Goal: Task Accomplishment & Management: Manage account settings

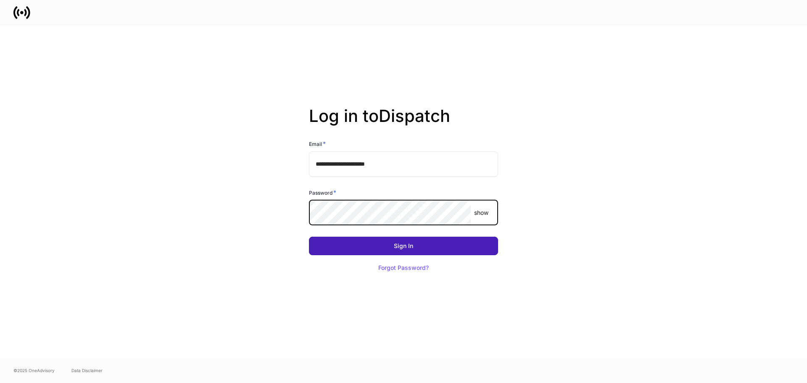
click at [389, 248] on button "Sign In" at bounding box center [403, 245] width 189 height 18
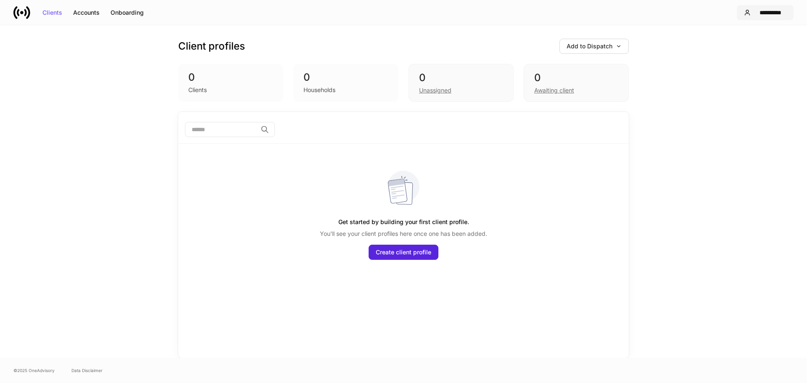
click at [761, 12] on div "**********" at bounding box center [770, 13] width 32 height 6
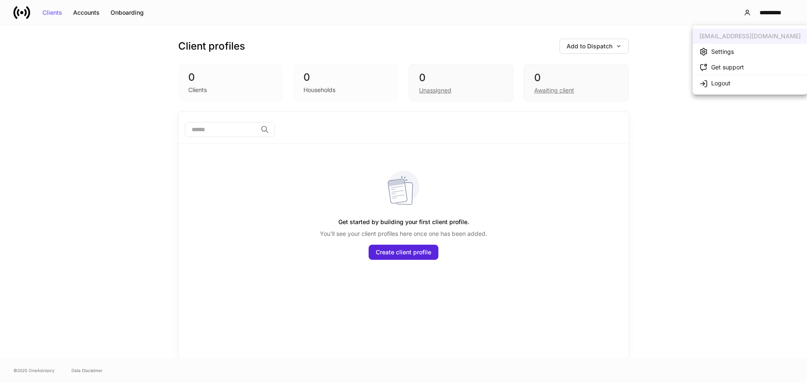
click at [721, 55] on div "Settings" at bounding box center [722, 51] width 23 height 8
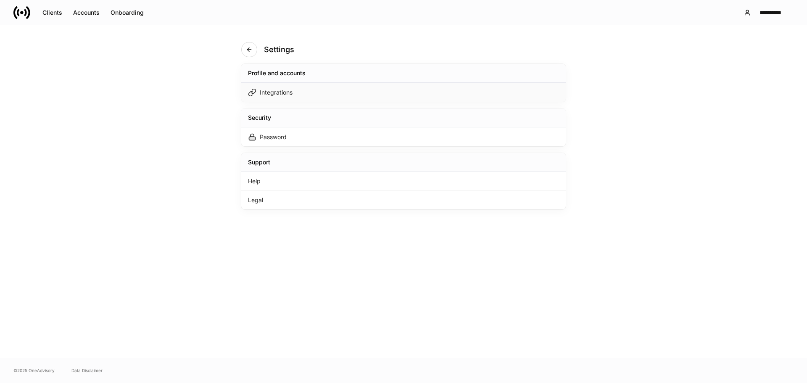
click at [295, 95] on div "Integrations" at bounding box center [403, 92] width 324 height 19
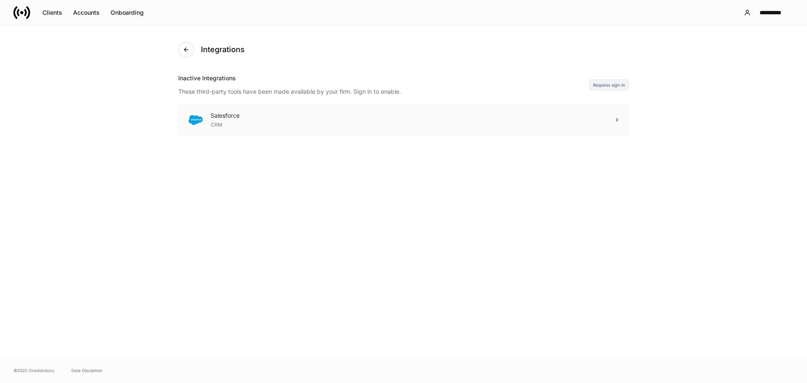
click at [599, 119] on div "Salesforce CRM" at bounding box center [403, 120] width 449 height 30
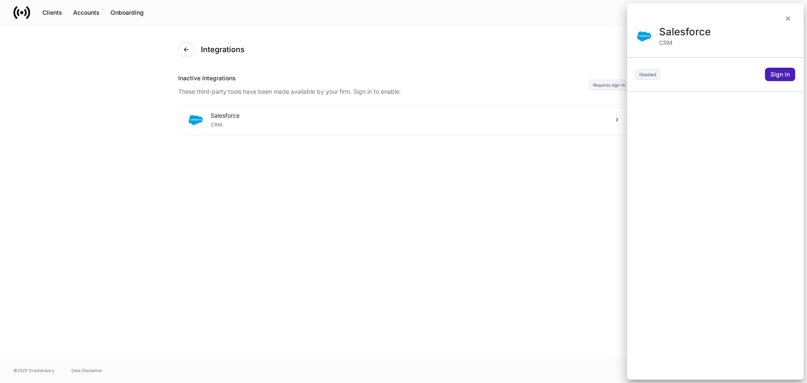
click at [787, 71] on div "Sign in" at bounding box center [779, 74] width 19 height 6
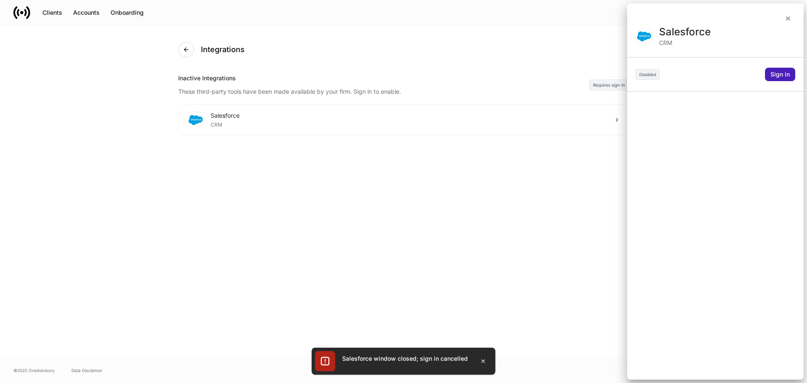
click at [771, 72] on div "Sign in" at bounding box center [779, 74] width 19 height 6
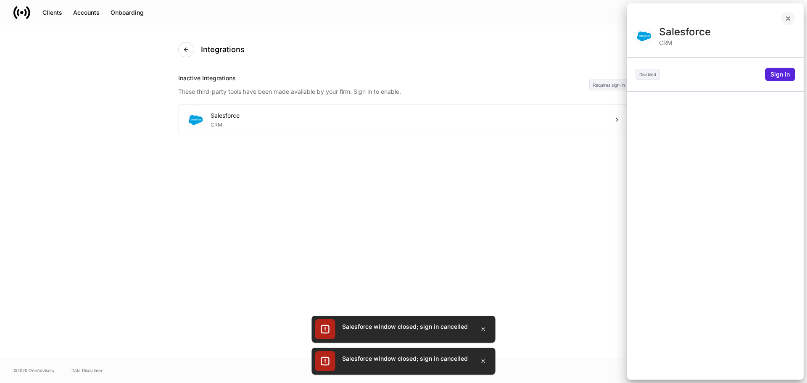
click at [786, 16] on icon "button" at bounding box center [787, 18] width 7 height 7
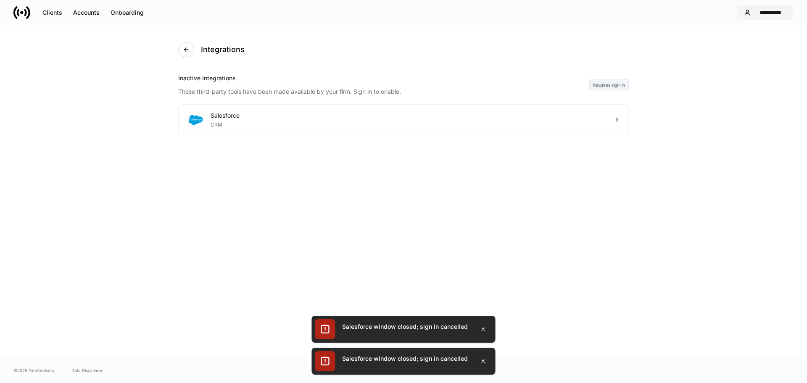
click at [753, 13] on div "**********" at bounding box center [765, 12] width 42 height 7
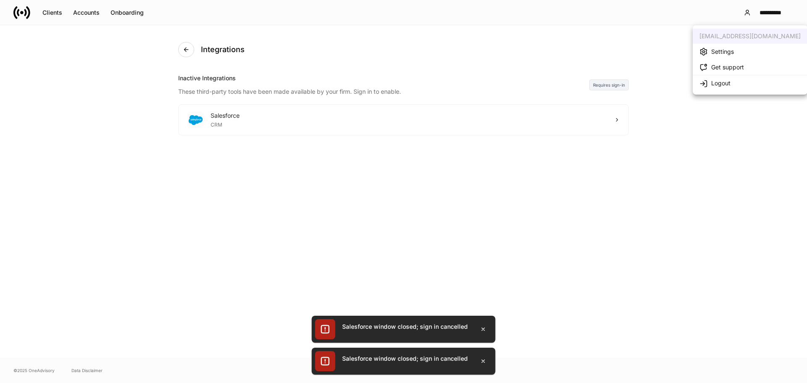
click at [733, 44] on li "Settings" at bounding box center [749, 52] width 115 height 16
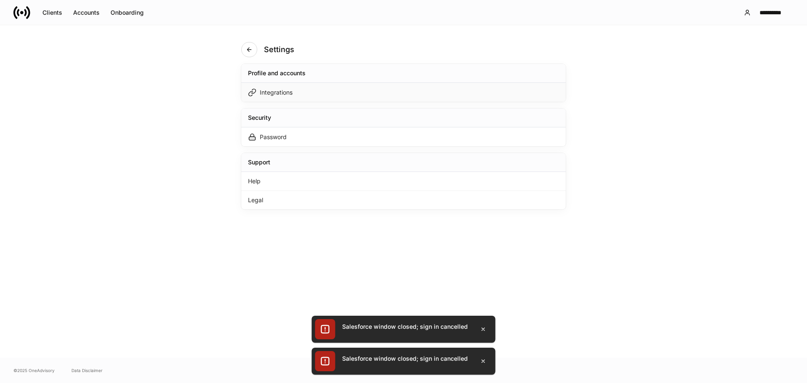
click at [341, 94] on div "Integrations" at bounding box center [403, 92] width 324 height 19
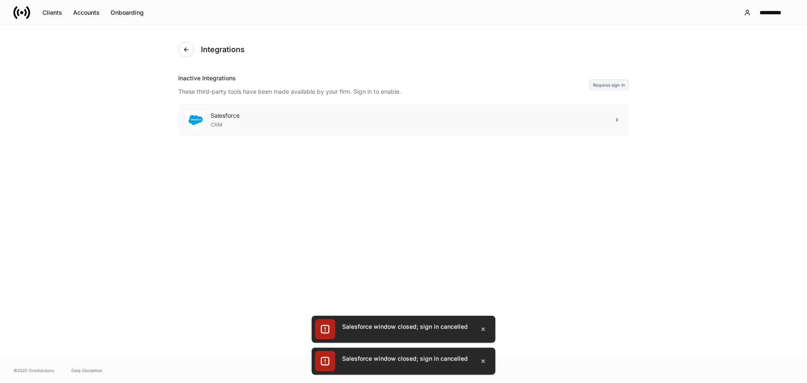
click at [262, 121] on div "Salesforce CRM" at bounding box center [403, 120] width 449 height 30
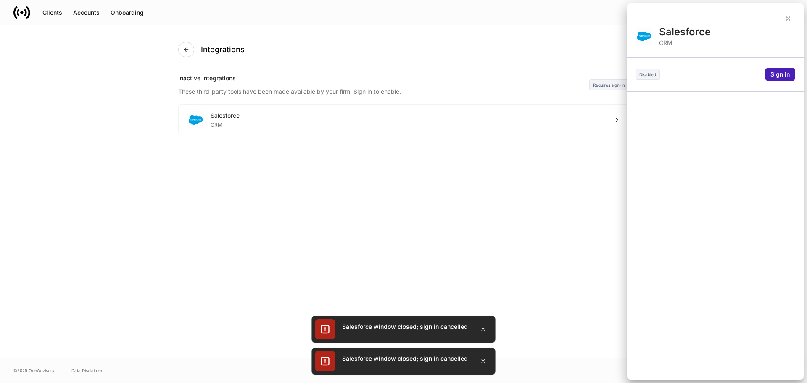
click at [778, 75] on div "Sign in" at bounding box center [779, 74] width 19 height 6
click at [791, 15] on div at bounding box center [403, 191] width 807 height 383
click at [791, 16] on div at bounding box center [403, 191] width 807 height 383
drag, startPoint x: 782, startPoint y: 21, endPoint x: 769, endPoint y: 28, distance: 14.5
click at [780, 23] on div at bounding box center [403, 191] width 807 height 383
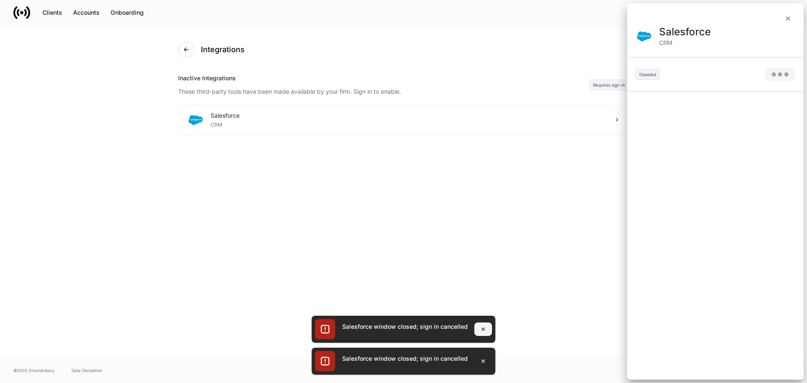
click at [478, 325] on button "button" at bounding box center [483, 328] width 18 height 13
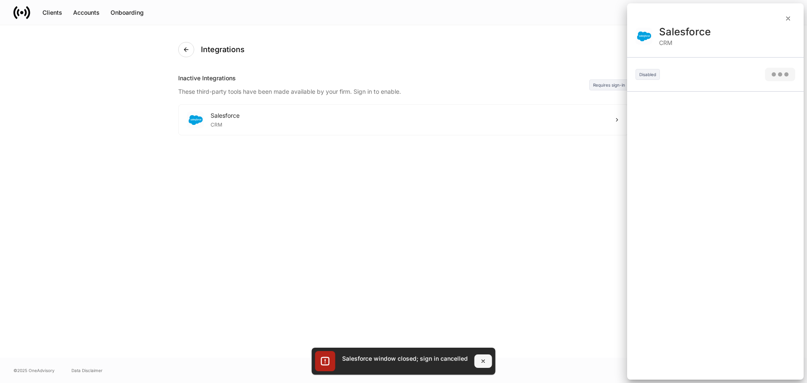
click at [481, 354] on button "button" at bounding box center [483, 360] width 18 height 13
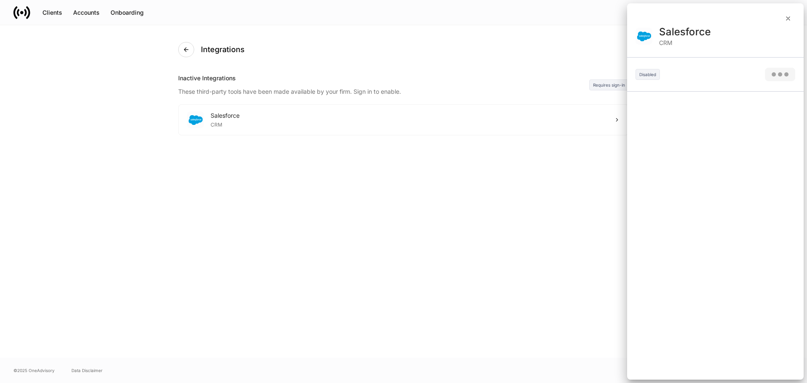
click at [796, 23] on div at bounding box center [403, 191] width 807 height 383
click at [786, 17] on div at bounding box center [403, 191] width 807 height 383
click at [786, 20] on div at bounding box center [403, 191] width 807 height 383
click at [787, 19] on div at bounding box center [403, 191] width 807 height 383
click at [375, 100] on div at bounding box center [403, 191] width 807 height 383
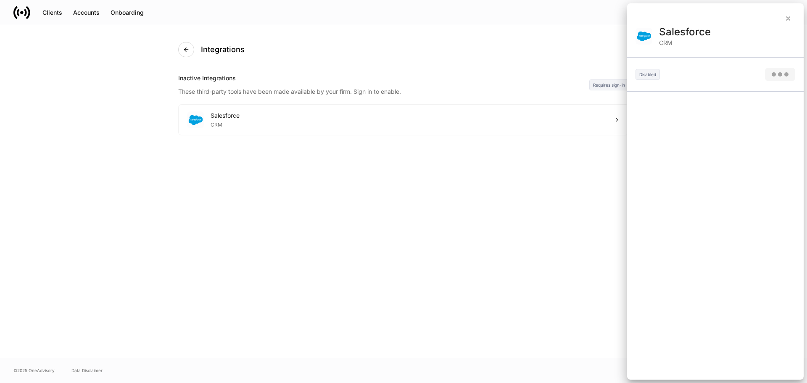
click at [792, 17] on div at bounding box center [403, 191] width 807 height 383
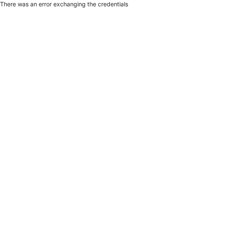
click at [156, 8] on html "There was an error exchanging the credentials" at bounding box center [126, 4] width 252 height 8
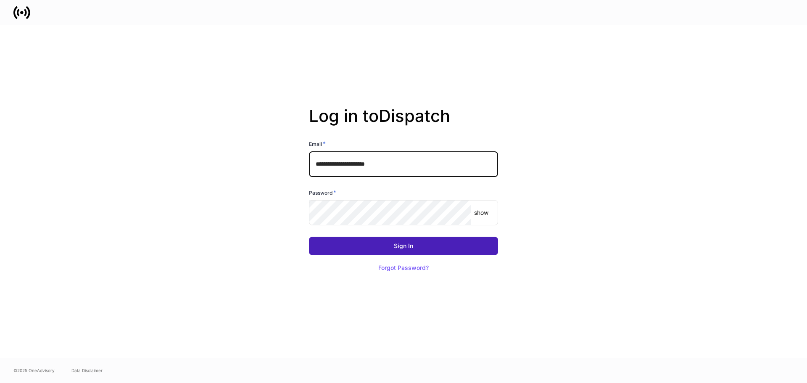
click at [372, 250] on button "Sign In" at bounding box center [403, 245] width 189 height 18
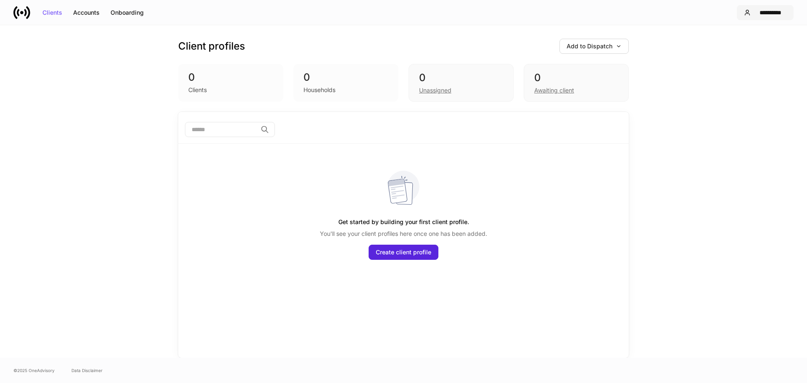
click at [772, 16] on button "**********" at bounding box center [764, 12] width 57 height 15
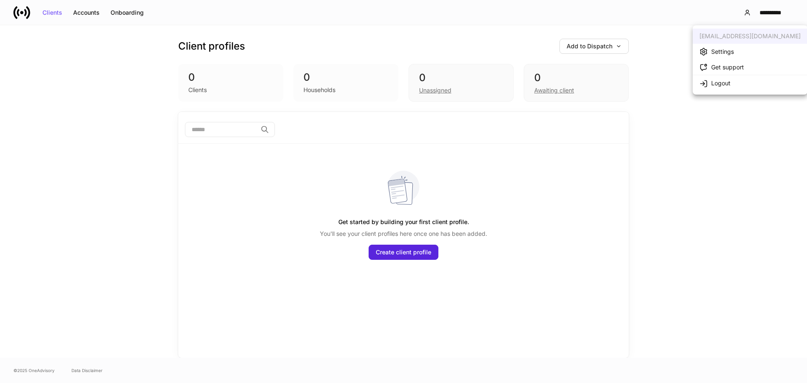
click at [726, 50] on div "Settings" at bounding box center [722, 51] width 23 height 8
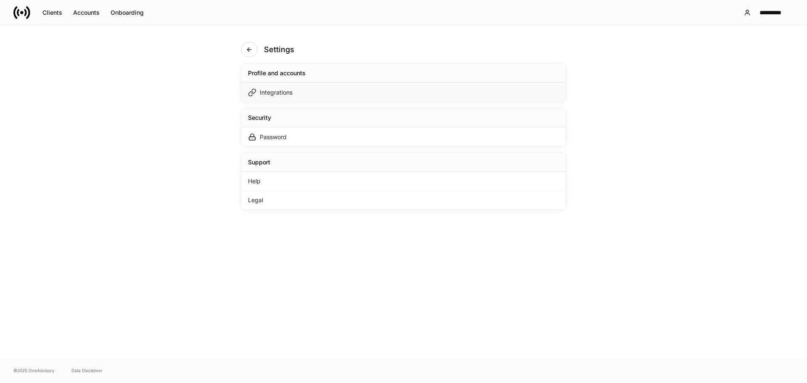
click at [280, 92] on div "Integrations" at bounding box center [276, 92] width 33 height 8
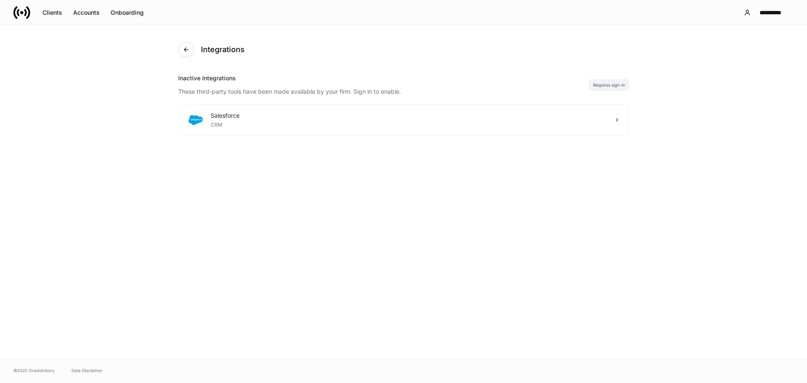
click at [603, 84] on div "Requires sign-in" at bounding box center [608, 84] width 39 height 11
click at [603, 119] on div "Salesforce CRM" at bounding box center [403, 120] width 449 height 30
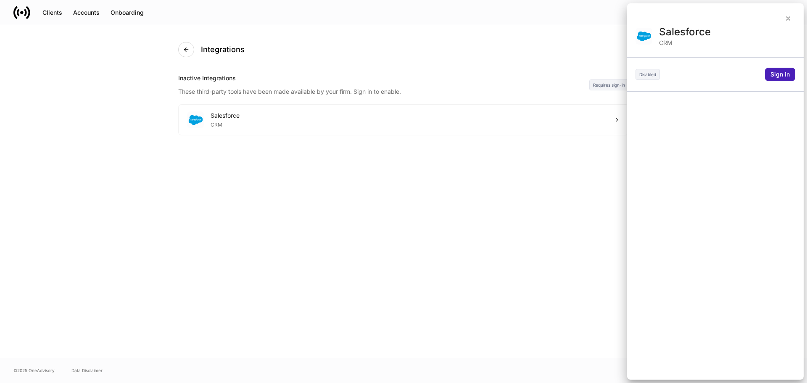
click at [778, 74] on div "Sign in" at bounding box center [779, 74] width 19 height 6
click at [786, 18] on div at bounding box center [403, 191] width 807 height 383
click at [788, 18] on div at bounding box center [403, 191] width 807 height 383
click at [502, 165] on div at bounding box center [403, 191] width 807 height 383
click at [190, 42] on div at bounding box center [403, 191] width 807 height 383
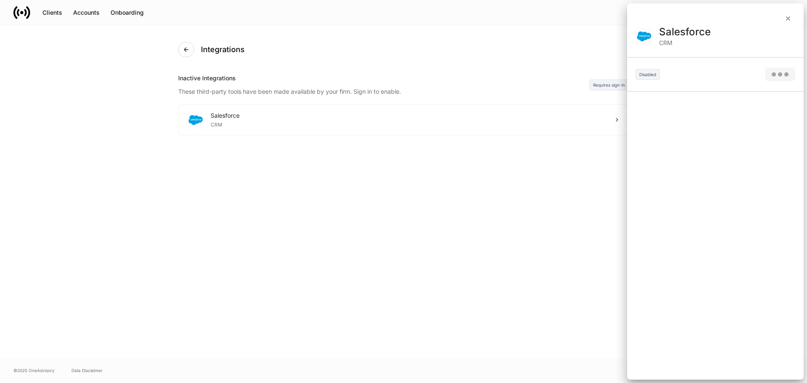
click at [783, 18] on div at bounding box center [403, 191] width 807 height 383
drag, startPoint x: 796, startPoint y: 19, endPoint x: 783, endPoint y: 17, distance: 13.7
click at [796, 18] on div at bounding box center [403, 191] width 807 height 383
drag, startPoint x: 783, startPoint y: 17, endPoint x: 760, endPoint y: 21, distance: 23.1
click at [780, 18] on div at bounding box center [403, 191] width 807 height 383
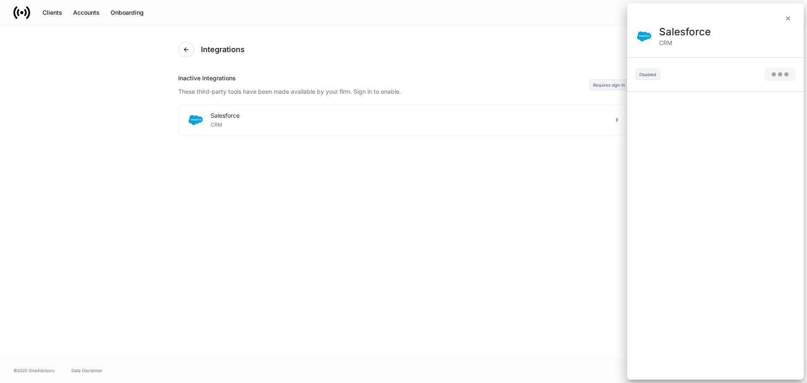
click at [183, 50] on div at bounding box center [403, 191] width 807 height 383
click at [136, 8] on div at bounding box center [403, 191] width 807 height 383
drag, startPoint x: 25, startPoint y: 11, endPoint x: 58, endPoint y: 12, distance: 33.6
click at [27, 11] on div at bounding box center [403, 191] width 807 height 383
drag, startPoint x: 139, startPoint y: 18, endPoint x: 152, endPoint y: 18, distance: 13.0
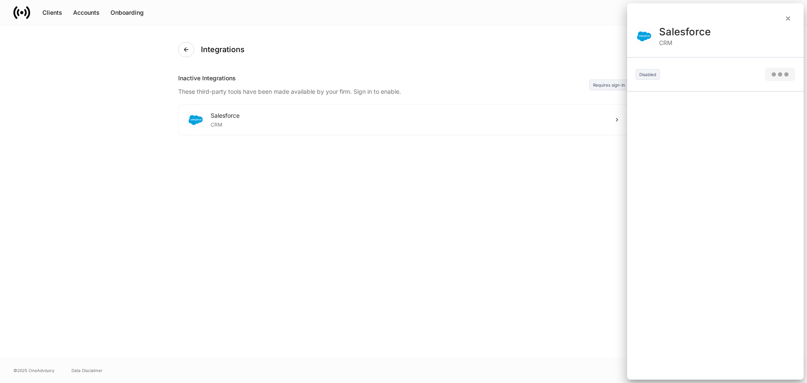
click at [143, 18] on div at bounding box center [403, 191] width 807 height 383
drag, startPoint x: 777, startPoint y: 23, endPoint x: 787, endPoint y: 23, distance: 9.7
click at [780, 23] on div at bounding box center [403, 191] width 807 height 383
drag, startPoint x: 787, startPoint y: 23, endPoint x: 686, endPoint y: 56, distance: 106.0
click at [784, 25] on div at bounding box center [403, 191] width 807 height 383
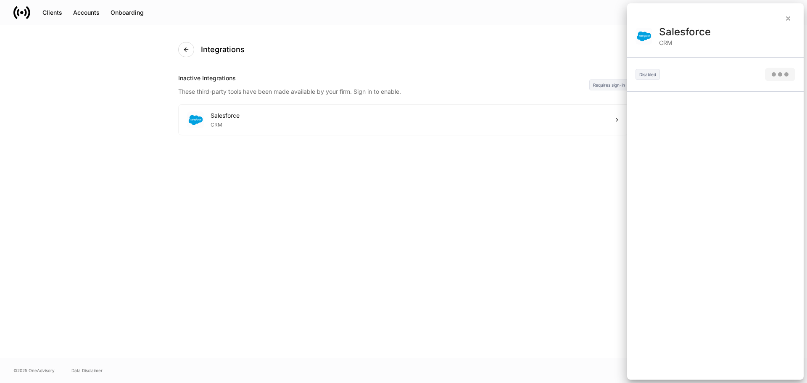
drag, startPoint x: 652, startPoint y: 74, endPoint x: 715, endPoint y: 71, distance: 62.7
click at [655, 74] on div at bounding box center [403, 191] width 807 height 383
click at [747, 71] on div at bounding box center [403, 191] width 807 height 383
drag, startPoint x: 786, startPoint y: 71, endPoint x: 787, endPoint y: 63, distance: 8.6
click at [786, 71] on div at bounding box center [403, 191] width 807 height 383
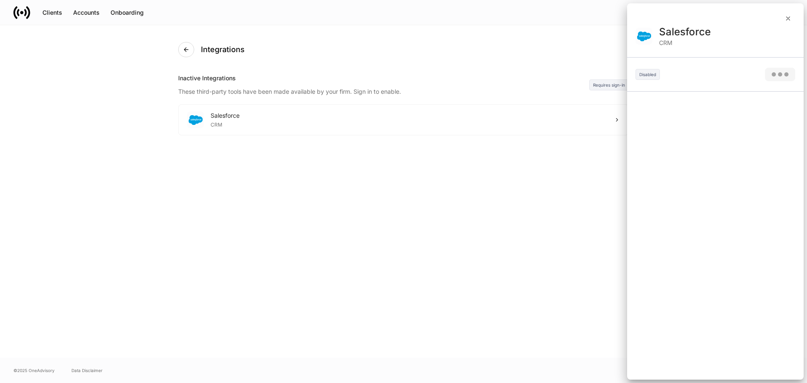
click at [786, 18] on div at bounding box center [403, 191] width 807 height 383
drag, startPoint x: 444, startPoint y: 87, endPoint x: 312, endPoint y: 117, distance: 136.1
click at [441, 88] on div at bounding box center [403, 191] width 807 height 383
click at [271, 120] on div at bounding box center [403, 191] width 807 height 383
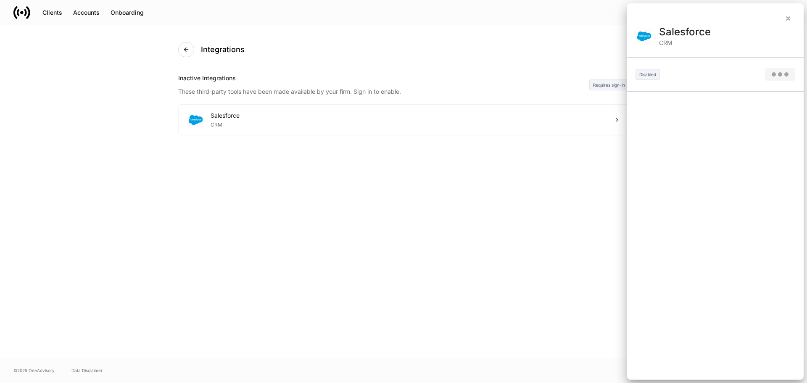
drag, startPoint x: 172, startPoint y: 47, endPoint x: 189, endPoint y: 45, distance: 17.3
click at [173, 45] on div at bounding box center [403, 191] width 807 height 383
click at [190, 45] on div at bounding box center [403, 191] width 807 height 383
click at [188, 77] on div at bounding box center [403, 191] width 807 height 383
drag, startPoint x: 416, startPoint y: 176, endPoint x: 462, endPoint y: 176, distance: 45.4
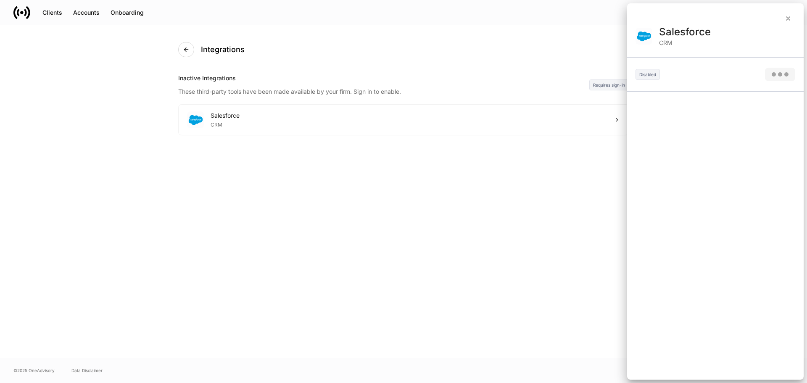
click at [418, 175] on div at bounding box center [403, 191] width 807 height 383
drag, startPoint x: 462, startPoint y: 176, endPoint x: 470, endPoint y: 170, distance: 10.0
click at [462, 172] on div at bounding box center [403, 191] width 807 height 383
drag, startPoint x: 470, startPoint y: 170, endPoint x: 477, endPoint y: 168, distance: 7.3
click at [472, 169] on div at bounding box center [403, 191] width 807 height 383
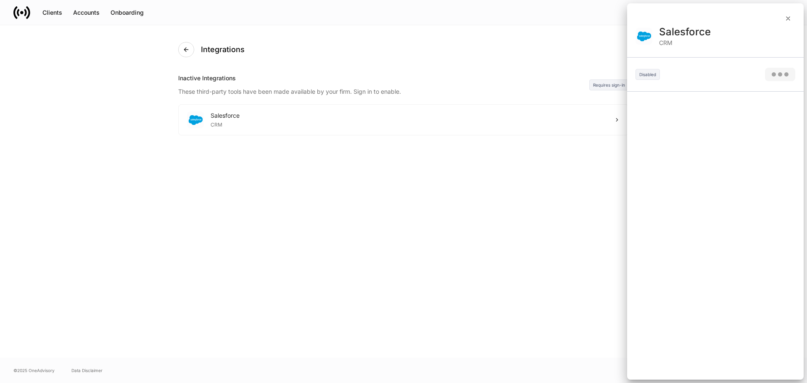
drag, startPoint x: 493, startPoint y: 170, endPoint x: 498, endPoint y: 167, distance: 6.2
click at [493, 168] on div at bounding box center [403, 191] width 807 height 383
drag, startPoint x: 498, startPoint y: 167, endPoint x: 504, endPoint y: 150, distance: 17.9
click at [498, 164] on div at bounding box center [403, 191] width 807 height 383
drag, startPoint x: 504, startPoint y: 150, endPoint x: 502, endPoint y: 143, distance: 7.0
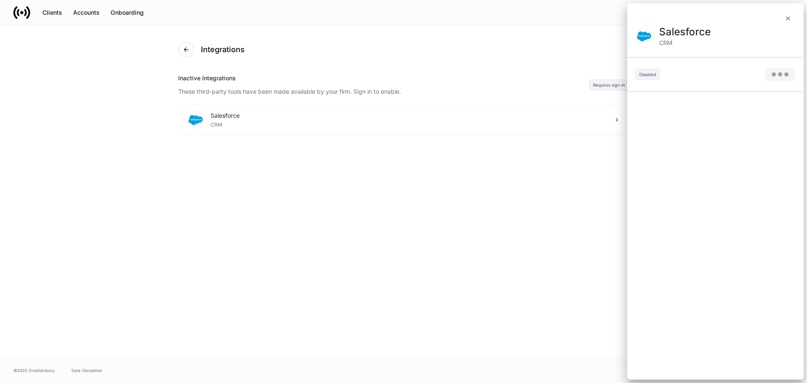
click at [504, 148] on div at bounding box center [403, 191] width 807 height 383
drag, startPoint x: 508, startPoint y: 138, endPoint x: 514, endPoint y: 125, distance: 14.1
click at [509, 136] on div at bounding box center [403, 191] width 807 height 383
drag, startPoint x: 514, startPoint y: 125, endPoint x: 515, endPoint y: 112, distance: 13.5
click at [513, 124] on div at bounding box center [403, 191] width 807 height 383
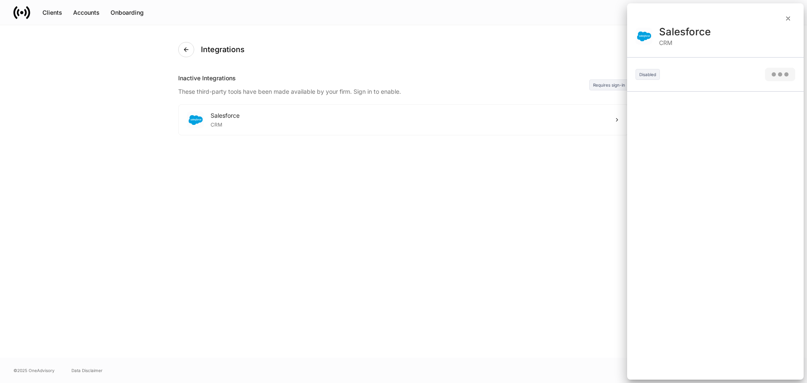
drag, startPoint x: 515, startPoint y: 112, endPoint x: 515, endPoint y: 103, distance: 8.8
click at [515, 110] on div at bounding box center [403, 191] width 807 height 383
drag, startPoint x: 515, startPoint y: 103, endPoint x: 515, endPoint y: 95, distance: 8.4
click at [513, 104] on div at bounding box center [403, 191] width 807 height 383
drag, startPoint x: 510, startPoint y: 102, endPoint x: 522, endPoint y: 88, distance: 18.5
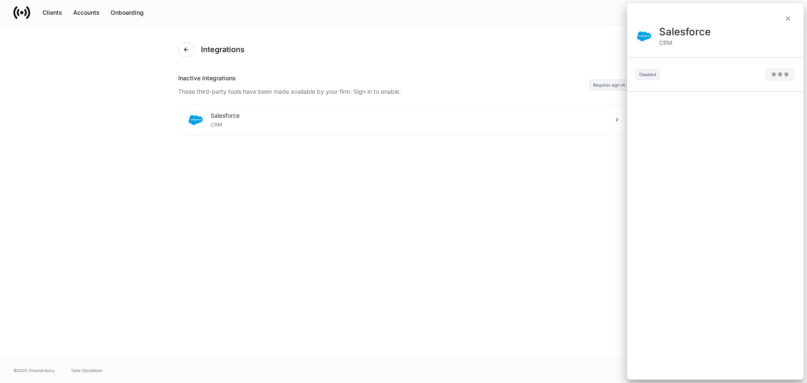
click at [513, 97] on div at bounding box center [403, 191] width 807 height 383
click at [521, 89] on div at bounding box center [403, 191] width 807 height 383
click at [520, 84] on div at bounding box center [403, 191] width 807 height 383
drag, startPoint x: 524, startPoint y: 79, endPoint x: 527, endPoint y: 68, distance: 11.2
click at [525, 77] on div at bounding box center [403, 191] width 807 height 383
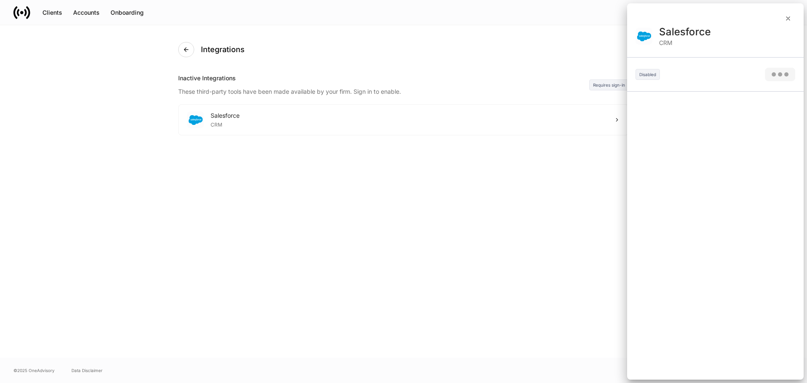
click at [524, 66] on div at bounding box center [403, 191] width 807 height 383
click at [519, 63] on div at bounding box center [403, 191] width 807 height 383
drag, startPoint x: 521, startPoint y: 62, endPoint x: 523, endPoint y: 58, distance: 4.7
click at [522, 60] on div at bounding box center [403, 191] width 807 height 383
click at [521, 55] on div at bounding box center [403, 191] width 807 height 383
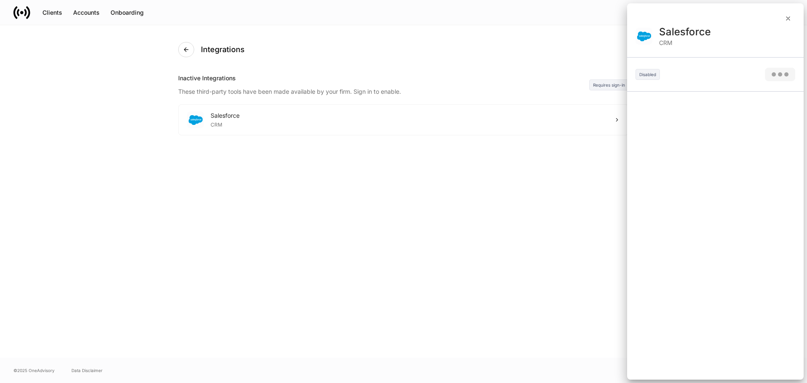
click at [517, 58] on div at bounding box center [403, 191] width 807 height 383
click at [523, 54] on div at bounding box center [403, 191] width 807 height 383
click at [518, 47] on div at bounding box center [403, 191] width 807 height 383
drag, startPoint x: 479, startPoint y: 29, endPoint x: 351, endPoint y: 3, distance: 130.4
click at [470, 30] on div at bounding box center [403, 191] width 807 height 383
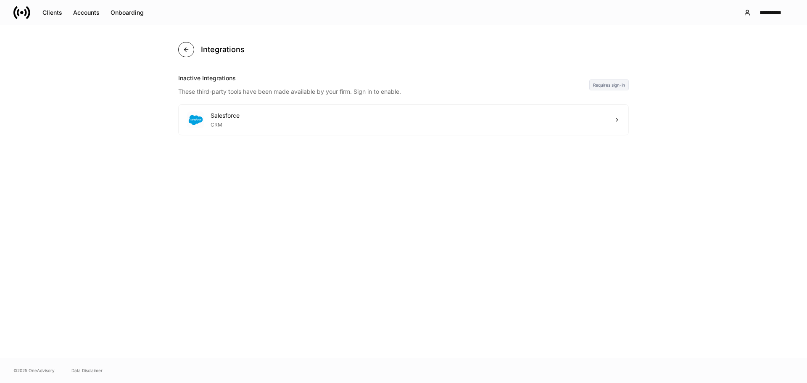
click at [190, 51] on button "button" at bounding box center [186, 49] width 16 height 15
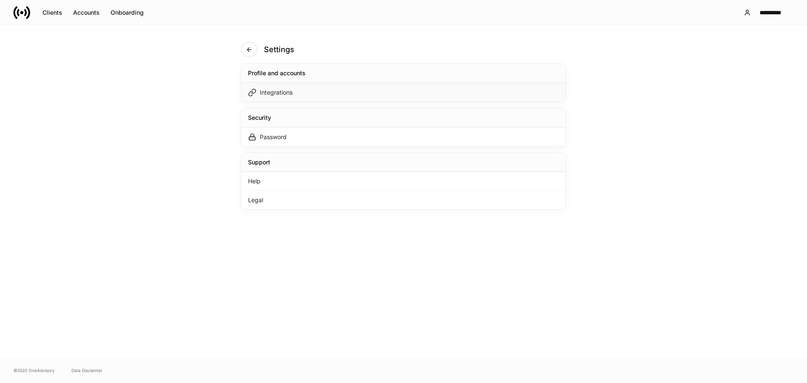
click at [282, 97] on div "Integrations" at bounding box center [403, 92] width 324 height 19
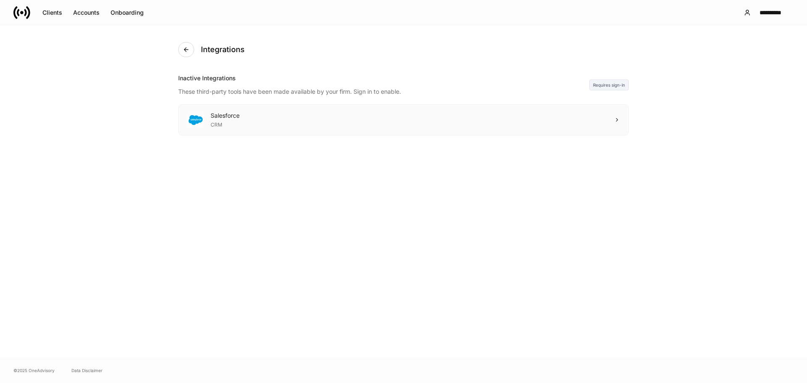
click at [613, 125] on div "Salesforce CRM" at bounding box center [403, 120] width 449 height 30
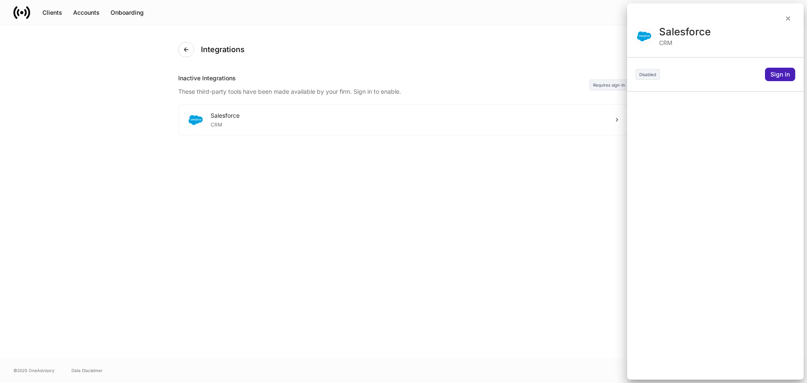
click at [785, 79] on button "Sign in" at bounding box center [780, 74] width 30 height 13
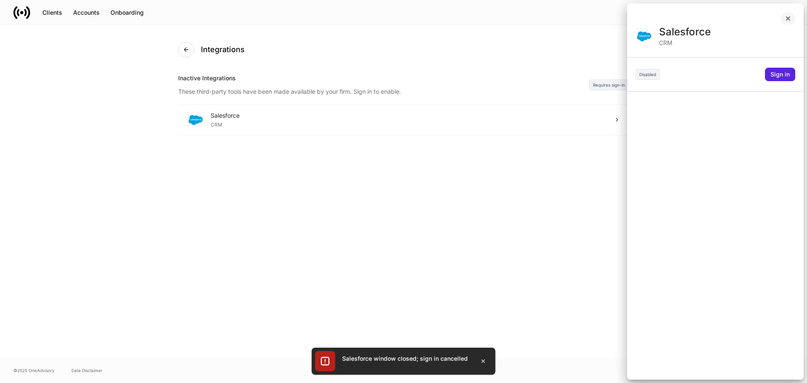
click at [788, 19] on icon "button" at bounding box center [787, 18] width 3 height 3
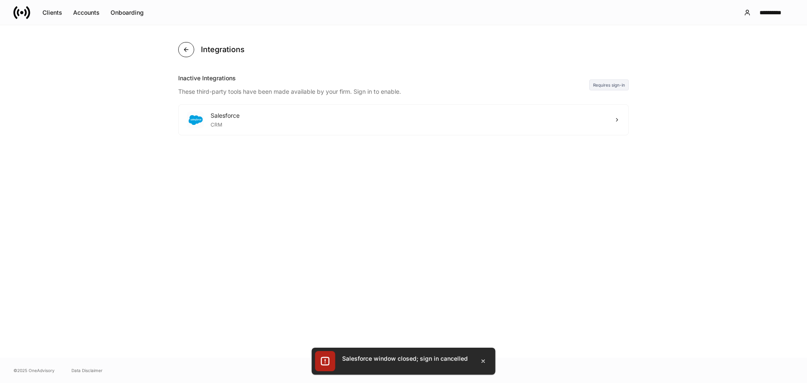
click at [185, 52] on icon "button" at bounding box center [186, 49] width 7 height 7
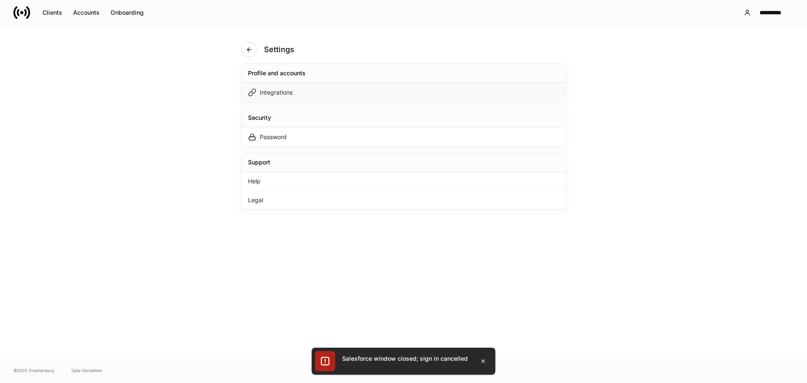
click at [311, 89] on div "Integrations" at bounding box center [403, 92] width 324 height 19
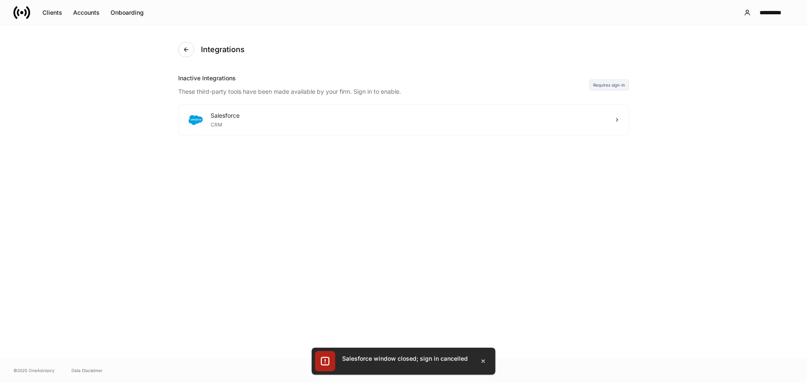
drag, startPoint x: 725, startPoint y: 72, endPoint x: 732, endPoint y: 60, distance: 13.2
click at [725, 72] on div "Integrations Inactive Integrations These third-party tools have been made avail…" at bounding box center [403, 191] width 807 height 332
click at [620, 119] on div "Salesforce CRM" at bounding box center [403, 120] width 449 height 30
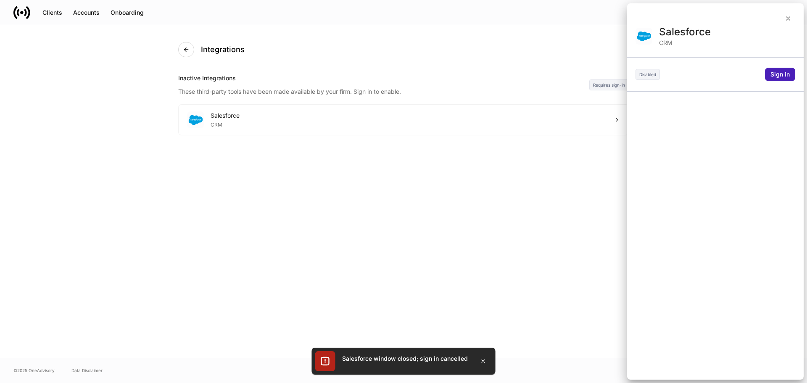
click at [776, 78] on button "Sign in" at bounding box center [780, 74] width 30 height 13
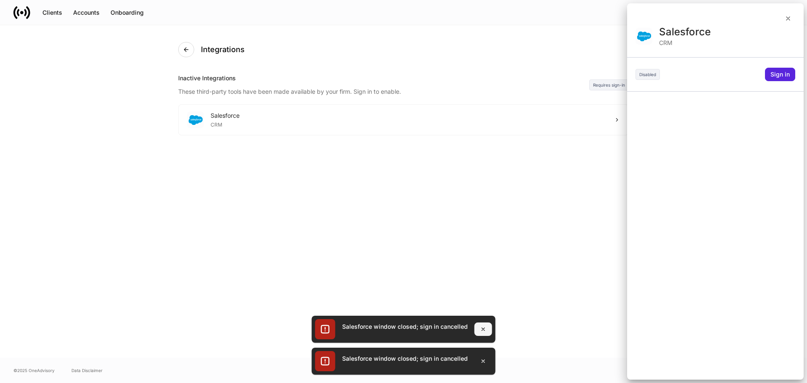
click at [481, 331] on icon "button" at bounding box center [483, 329] width 7 height 7
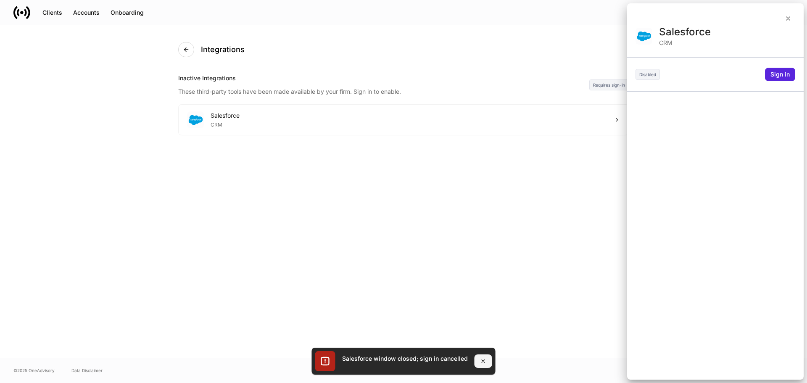
click at [482, 363] on icon "button" at bounding box center [483, 360] width 7 height 7
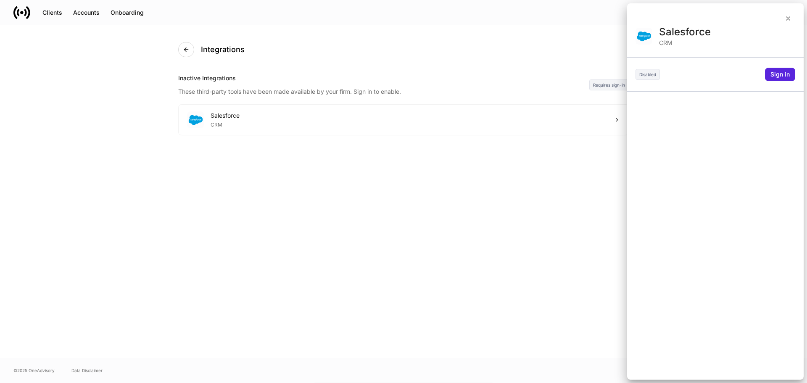
click at [504, 193] on div at bounding box center [403, 191] width 807 height 383
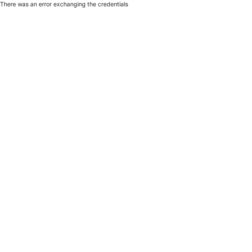
drag, startPoint x: 210, startPoint y: 0, endPoint x: 187, endPoint y: 21, distance: 30.6
click at [187, 8] on html "There was an error exchanging the credentials" at bounding box center [126, 4] width 252 height 8
